Goal: Task Accomplishment & Management: Use online tool/utility

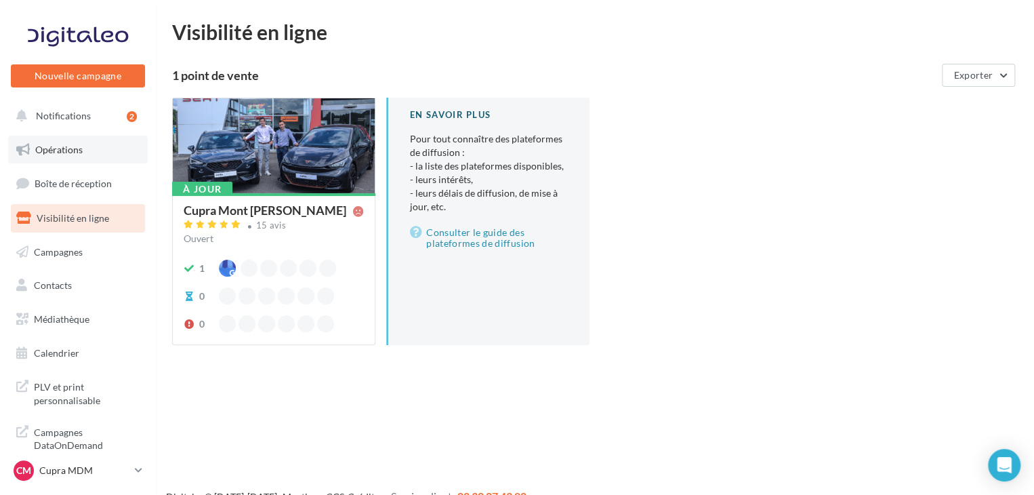
click at [73, 149] on span "Opérations" at bounding box center [58, 150] width 47 height 12
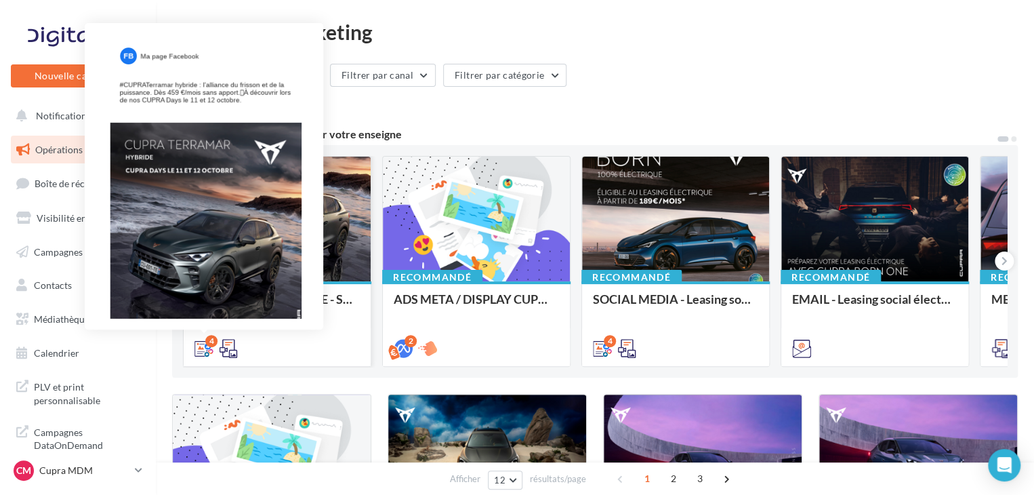
click at [202, 348] on icon at bounding box center [203, 348] width 19 height 19
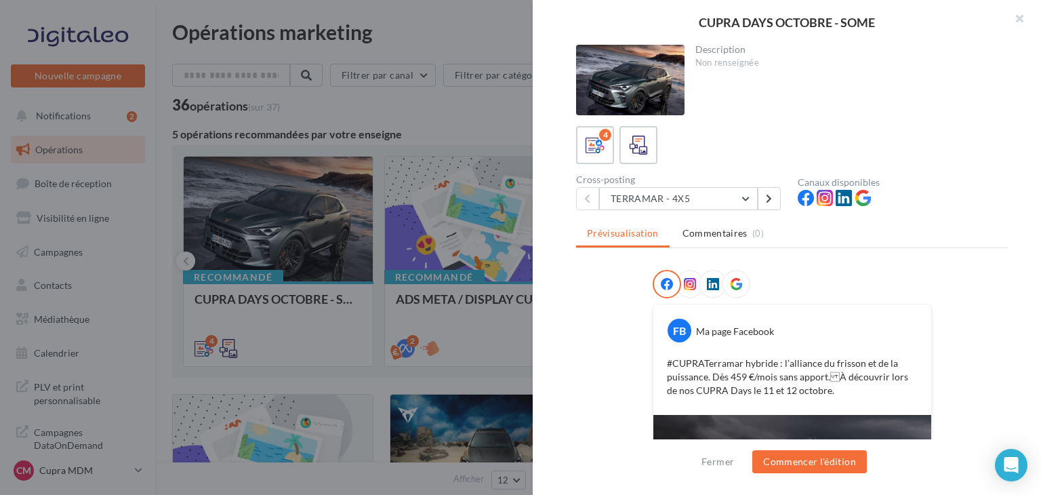
drag, startPoint x: 1040, startPoint y: 40, endPoint x: 1030, endPoint y: 265, distance: 225.2
click at [1033, 255] on div "CUPRA DAYS OCTOBRE - SOME Description Non renseignée 4 Cross-posting TERRAMAR -…" at bounding box center [787, 247] width 508 height 495
drag, startPoint x: 911, startPoint y: 365, endPoint x: 904, endPoint y: 409, distance: 44.7
click at [904, 409] on div "FB Ma page Facebook #CUPRATerramar hybride : l’alliance du frisson et de la pui…" at bounding box center [792, 359] width 278 height 110
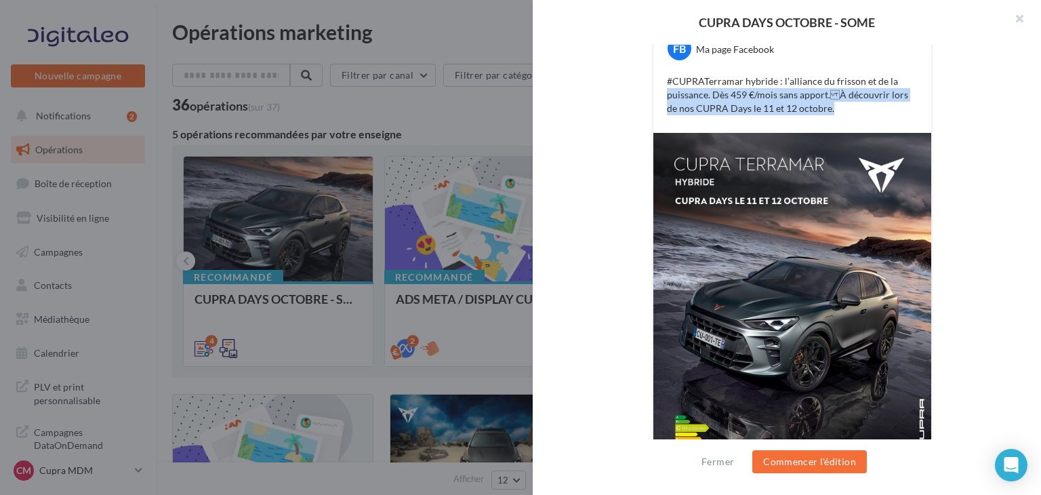
scroll to position [327, 0]
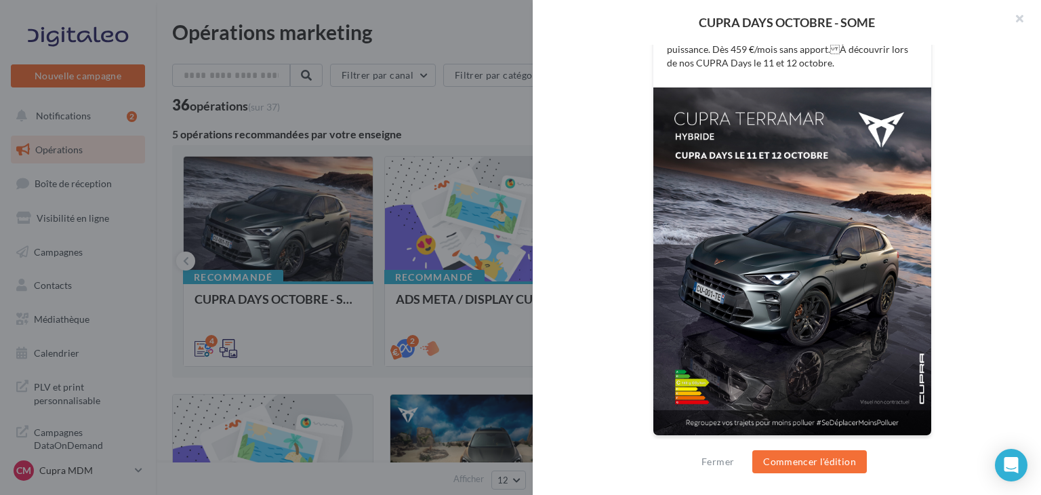
click at [961, 268] on div "FB Ma page Facebook #CUPRATerramar hybride : l’alliance du frisson et de la pui…" at bounding box center [792, 197] width 432 height 510
click at [827, 312] on img at bounding box center [792, 261] width 278 height 348
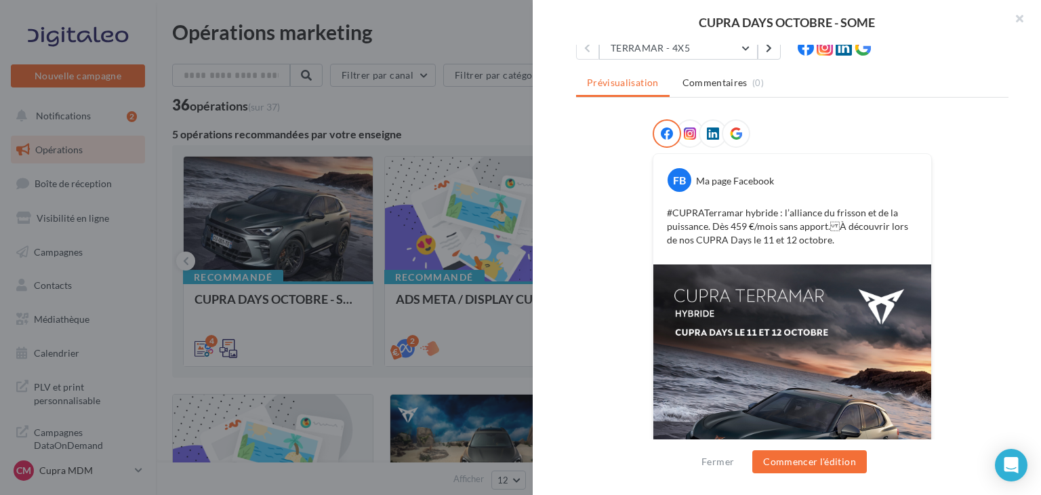
scroll to position [0, 0]
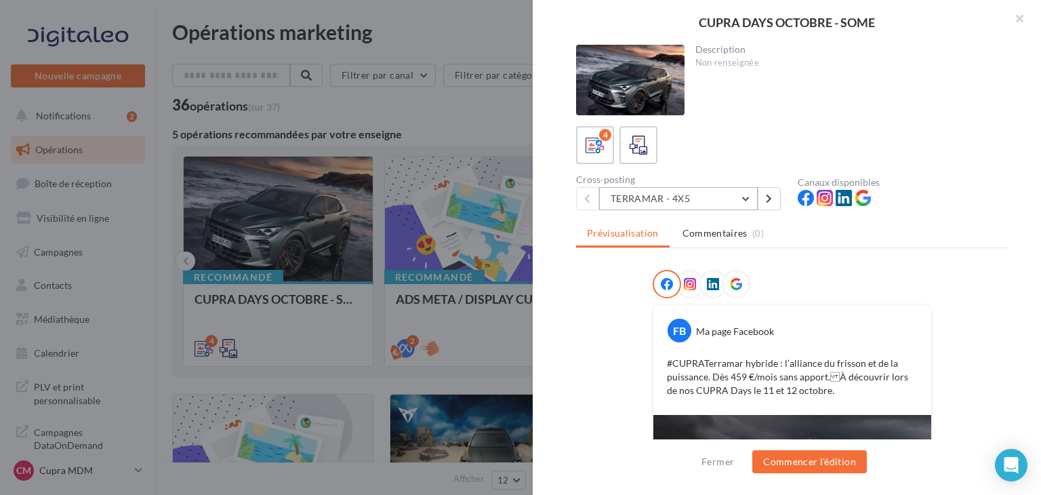
click at [736, 204] on button "TERRAMAR - 4X5" at bounding box center [678, 198] width 159 height 23
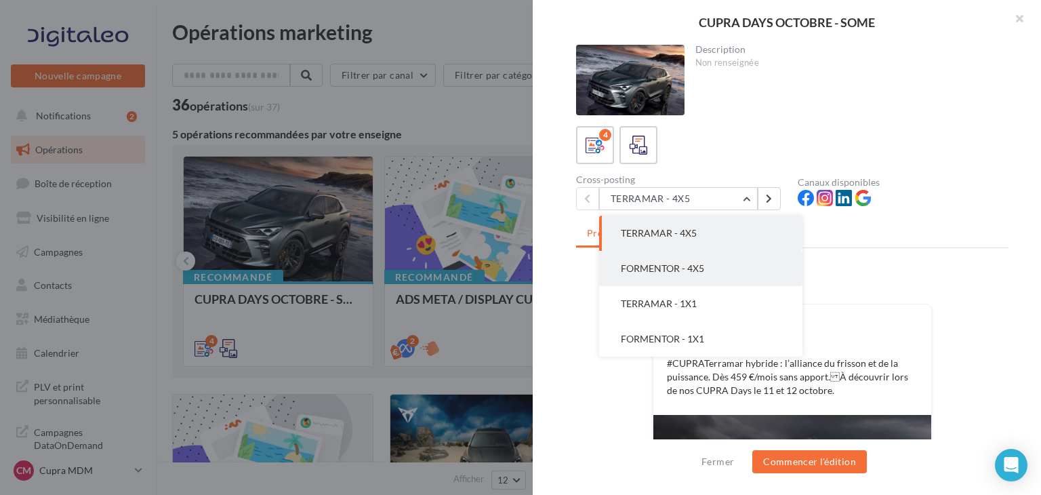
click at [686, 276] on button "FORMENTOR - 4X5" at bounding box center [700, 268] width 203 height 35
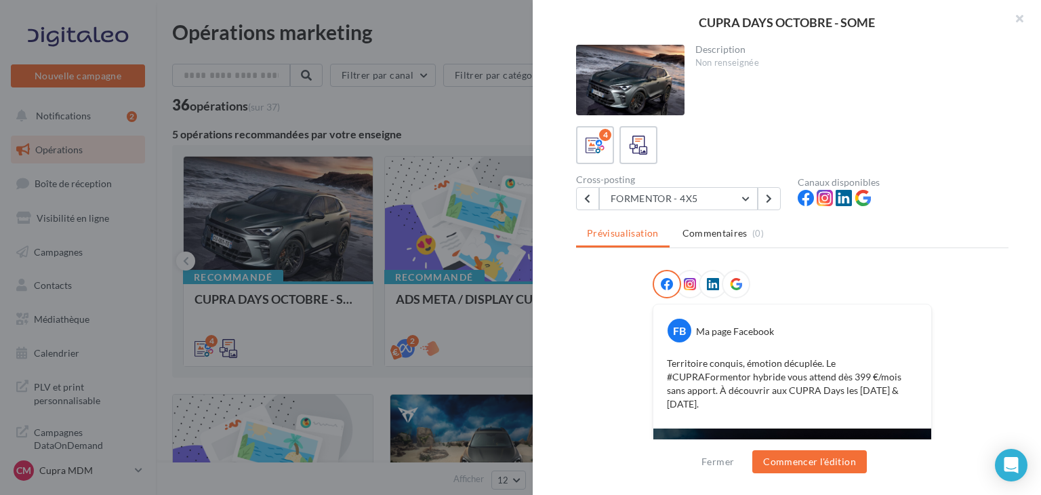
drag, startPoint x: 786, startPoint y: 342, endPoint x: 770, endPoint y: 346, distance: 16.8
click at [785, 342] on div "FB Ma page Facebook Territoire conquis, émotion décuplée. Le #CUPRAFormentor hy…" at bounding box center [792, 366] width 278 height 124
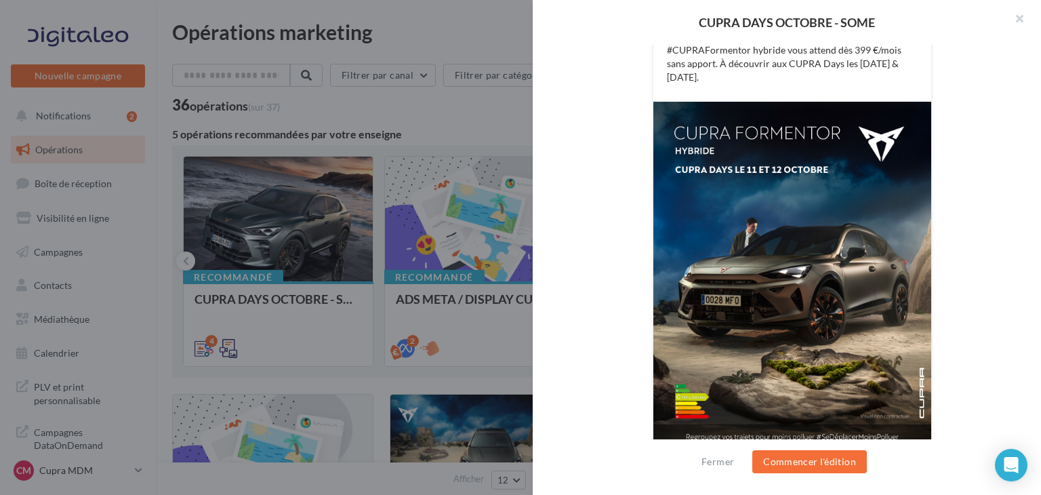
scroll to position [327, 0]
